Goal: Task Accomplishment & Management: Manage account settings

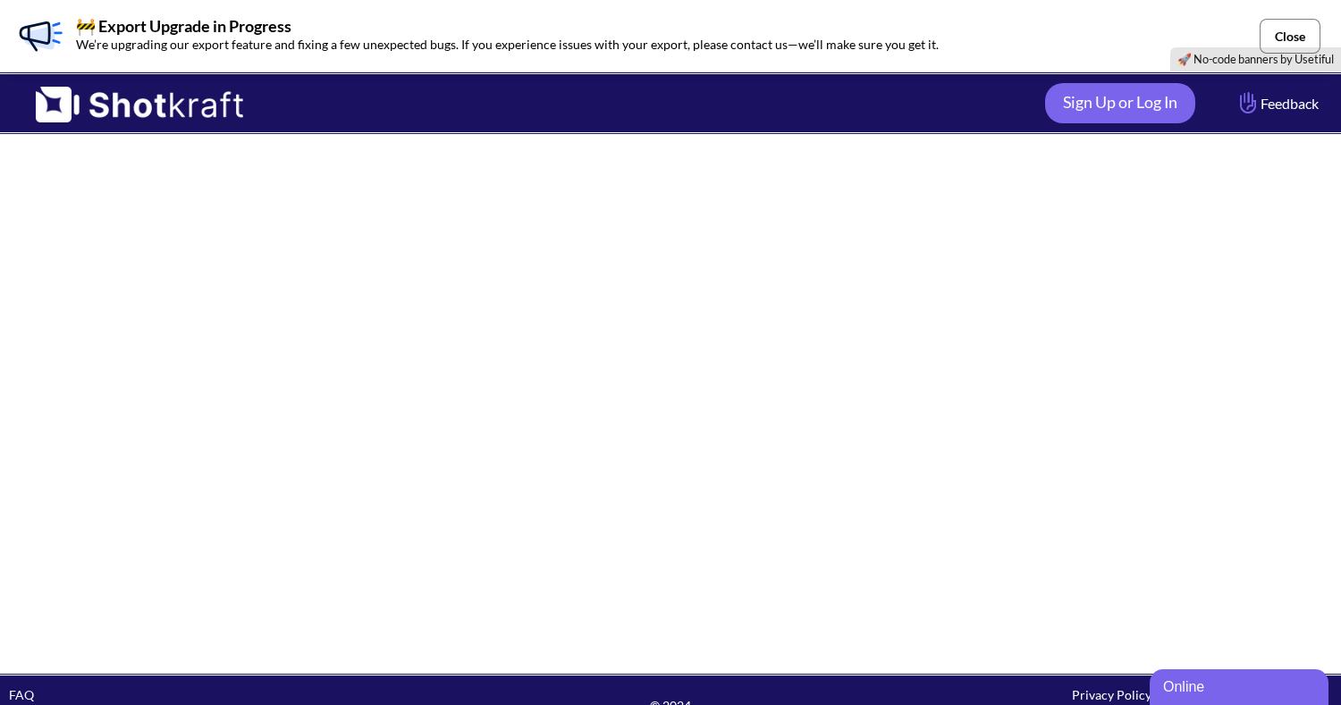
click at [1298, 30] on button "Close" at bounding box center [1290, 36] width 61 height 35
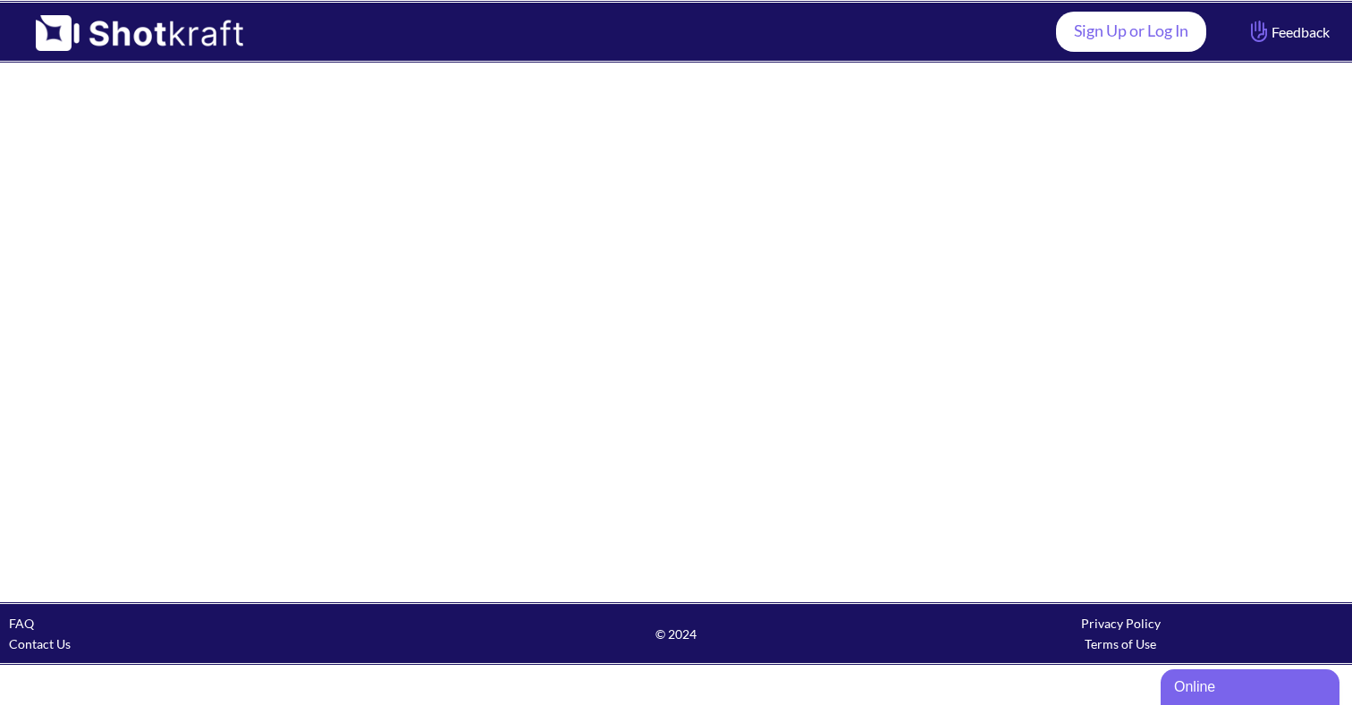
click at [1158, 36] on link "Sign Up or Log In" at bounding box center [1131, 32] width 150 height 40
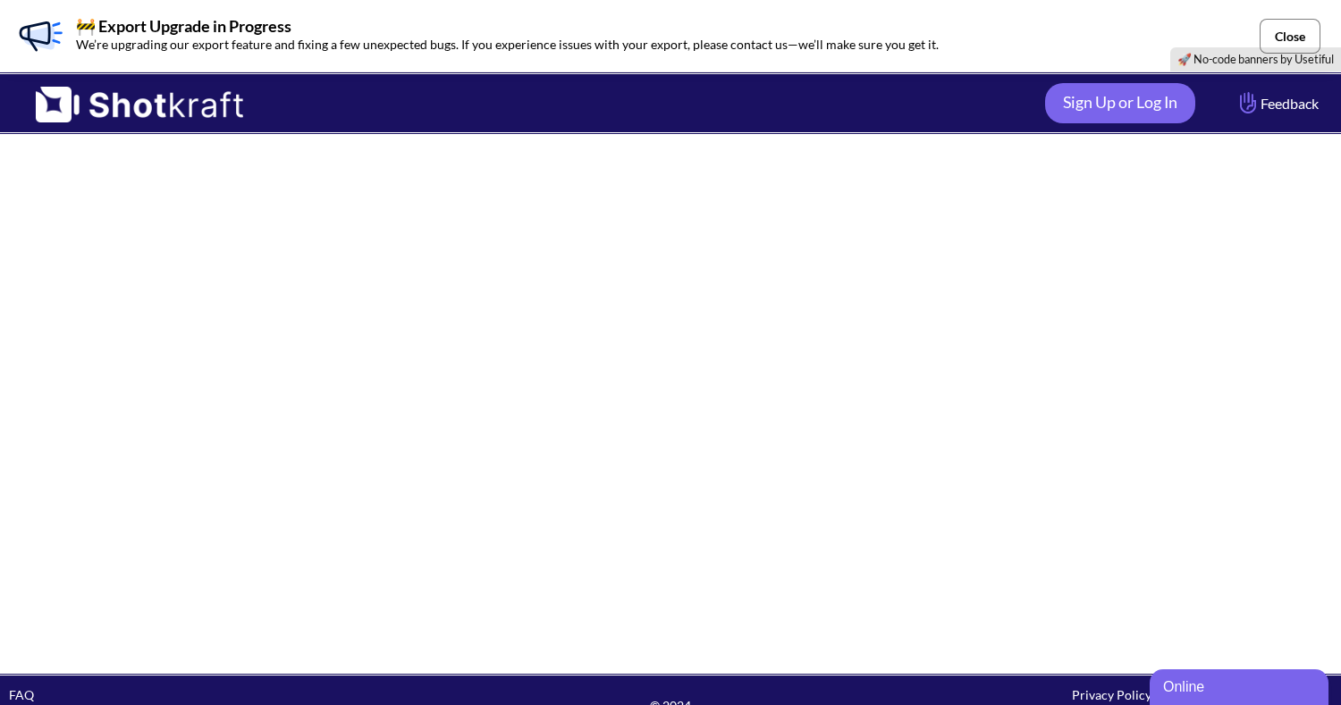
click at [1292, 36] on button "Close" at bounding box center [1290, 36] width 61 height 35
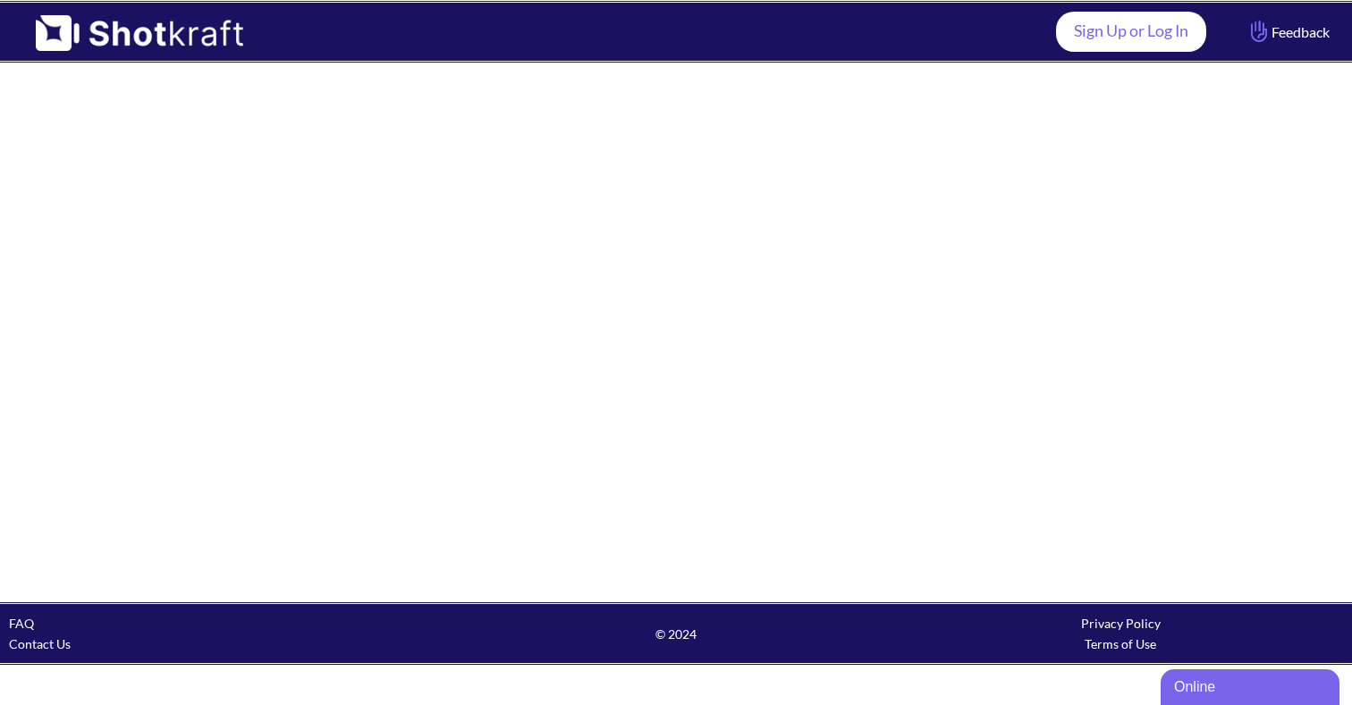
click at [1118, 38] on link "Sign Up or Log In" at bounding box center [1131, 32] width 150 height 40
click at [1117, 33] on link "Sign Up or Log In" at bounding box center [1131, 32] width 150 height 40
click at [1136, 44] on link "Sign Up or Log In" at bounding box center [1131, 32] width 150 height 40
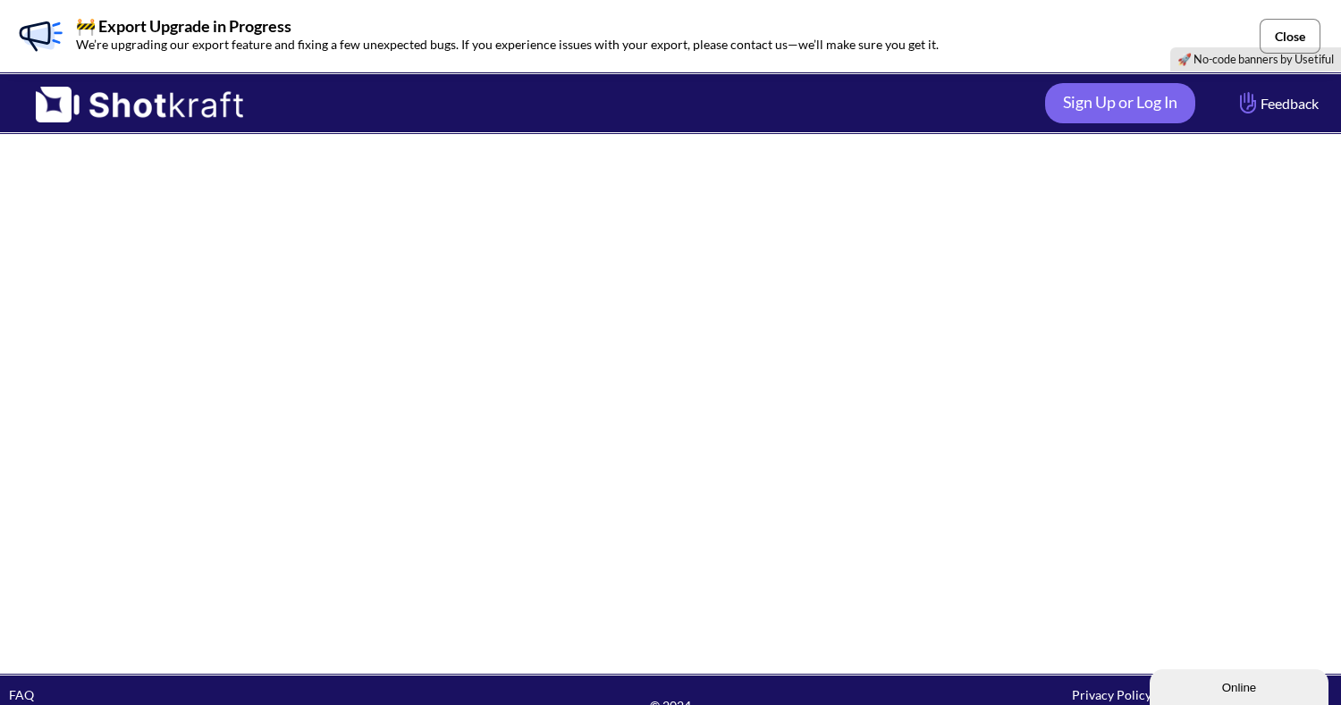
click at [1281, 31] on button "Close" at bounding box center [1290, 36] width 61 height 35
click at [1296, 32] on button "Close" at bounding box center [1290, 36] width 61 height 35
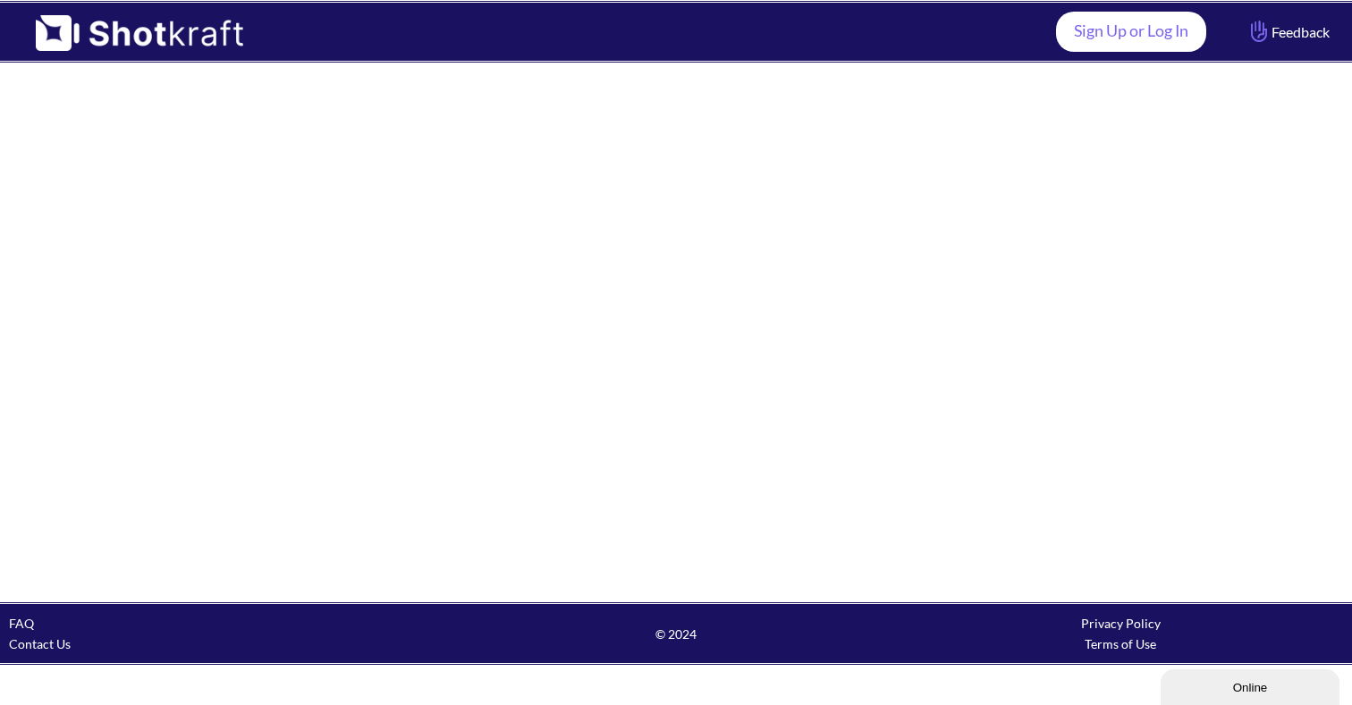
click at [1105, 34] on link "Sign Up or Log In" at bounding box center [1131, 32] width 150 height 40
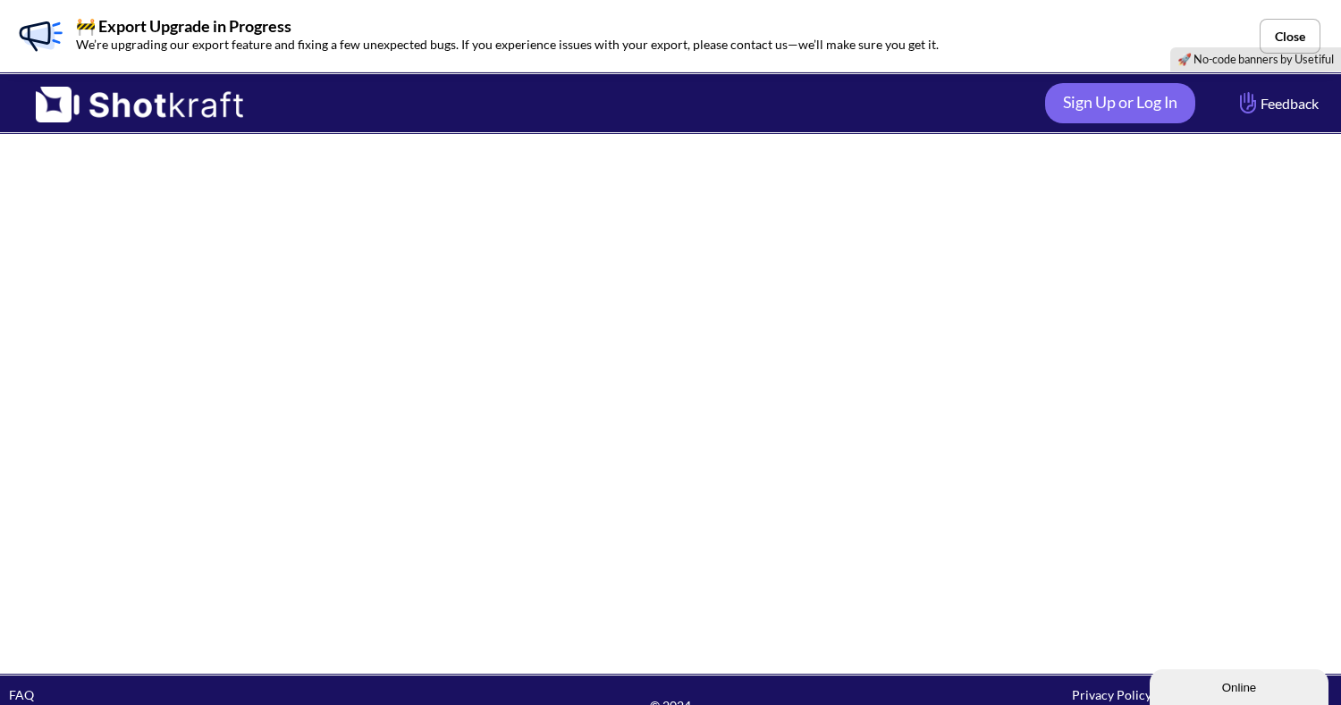
click at [861, 290] on div at bounding box center [670, 404] width 1341 height 538
